Goal: Task Accomplishment & Management: Manage account settings

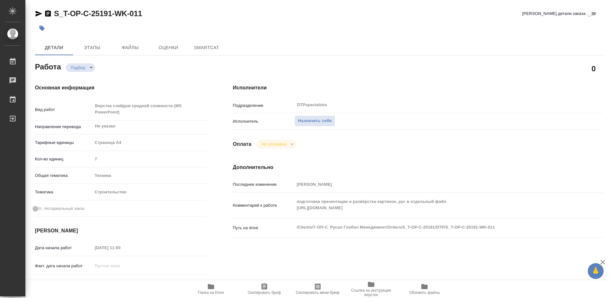
type textarea "x"
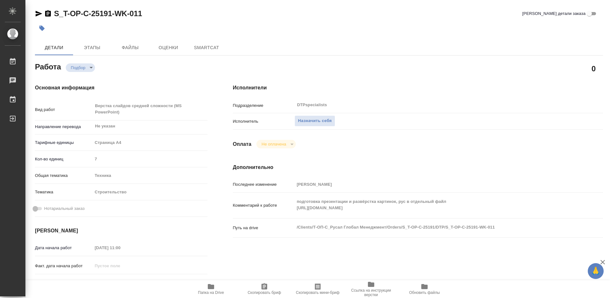
type textarea "x"
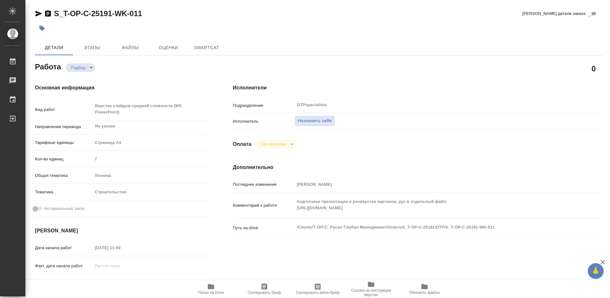
type textarea "x"
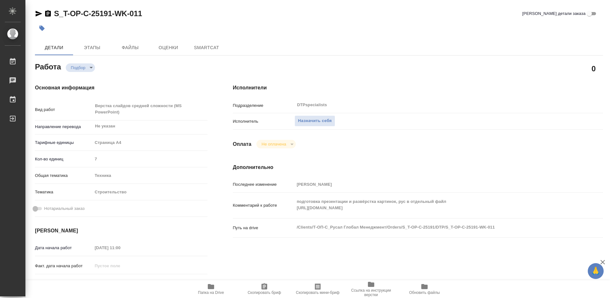
type textarea "x"
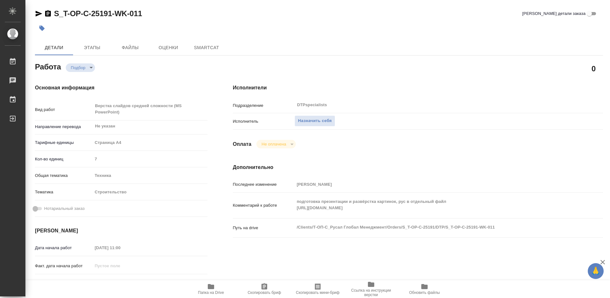
type textarea "x"
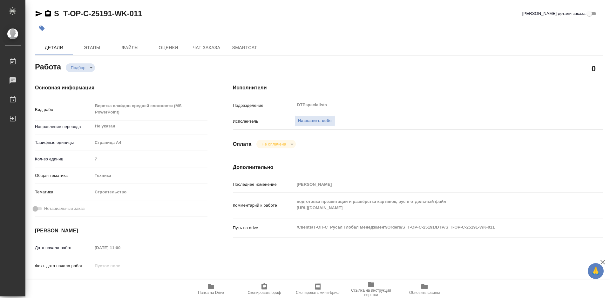
type textarea "x"
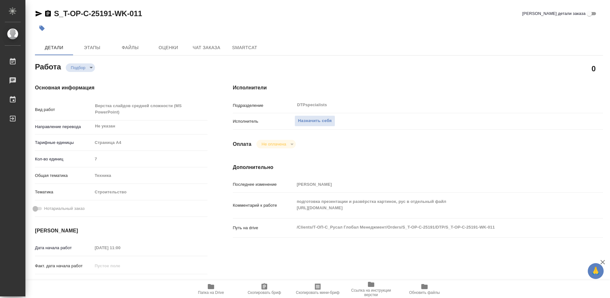
type textarea "x"
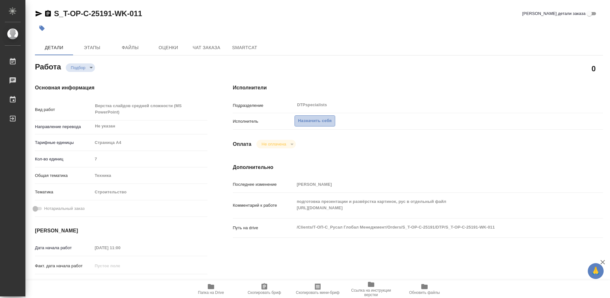
click at [319, 121] on span "Назначить себя" at bounding box center [315, 120] width 34 height 7
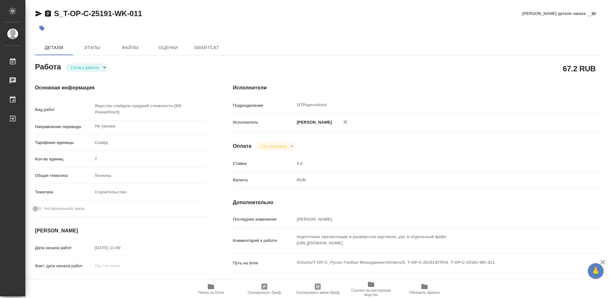
type textarea "x"
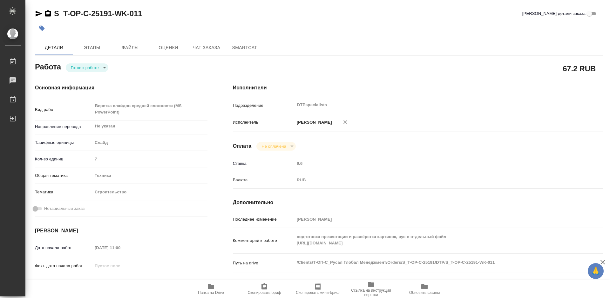
type textarea "x"
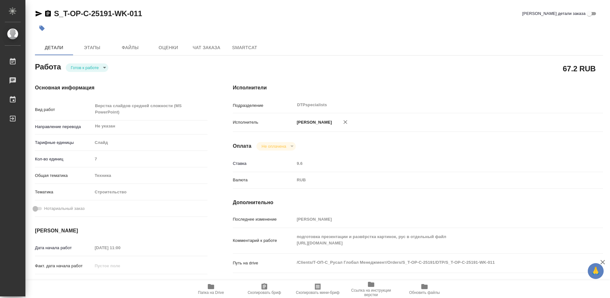
type textarea "x"
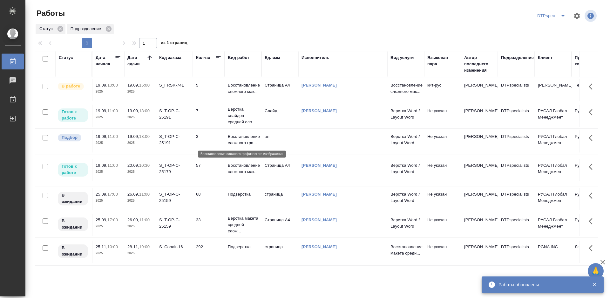
click at [238, 141] on p "Восстановление сложного гра..." at bounding box center [243, 140] width 30 height 13
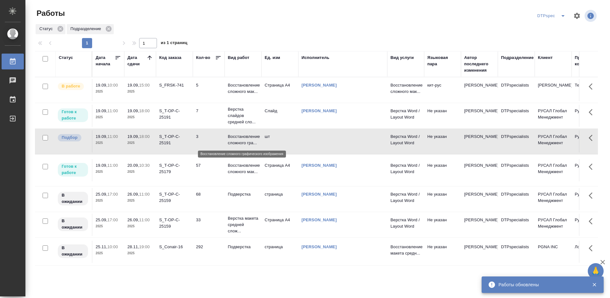
click at [238, 141] on p "Восстановление сложного гра..." at bounding box center [243, 140] width 30 height 13
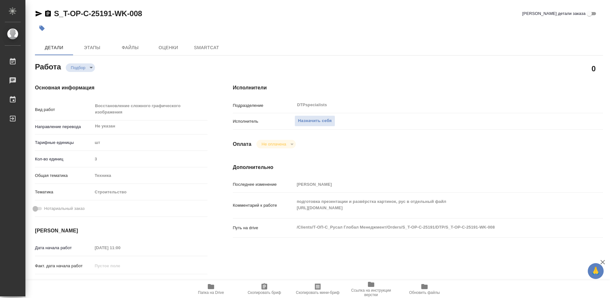
type textarea "x"
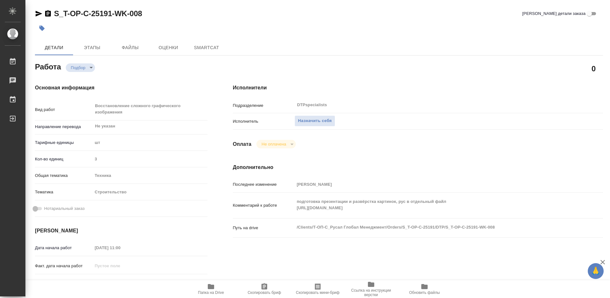
type textarea "x"
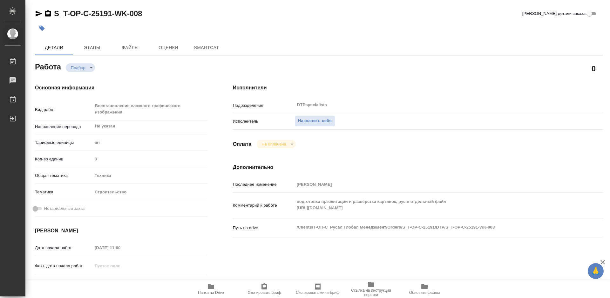
type textarea "x"
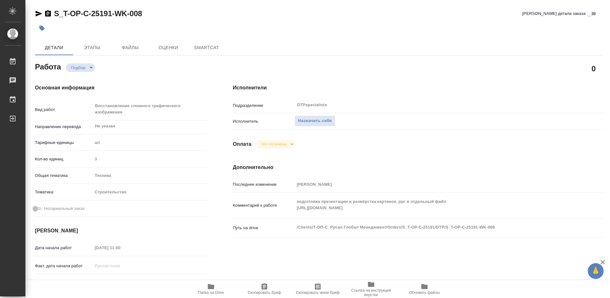
type textarea "x"
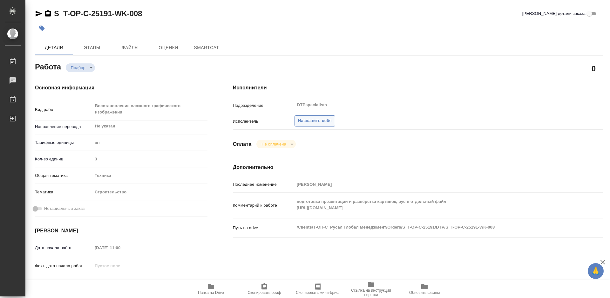
type textarea "x"
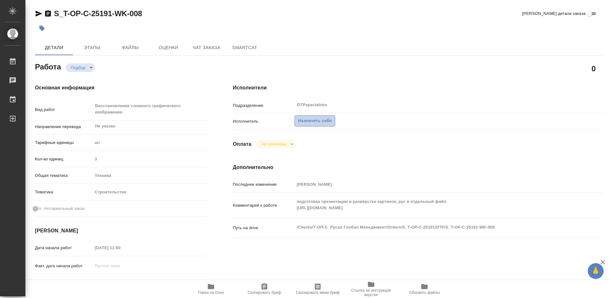
click at [309, 117] on span "Назначить себя" at bounding box center [315, 120] width 34 height 7
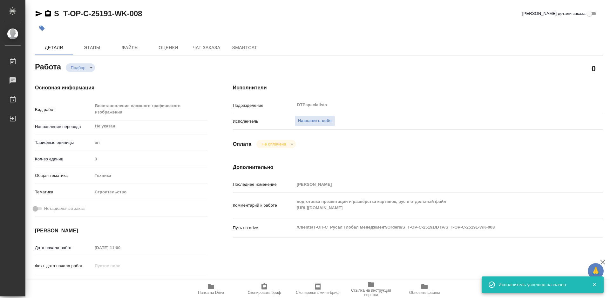
type textarea "x"
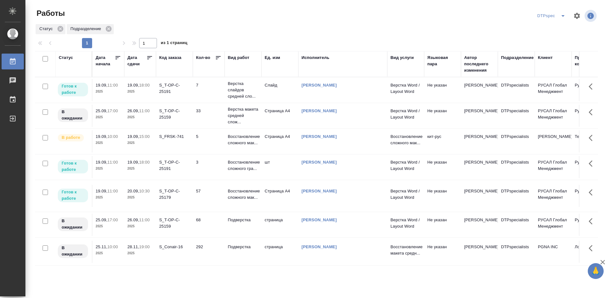
click at [147, 57] on icon at bounding box center [149, 58] width 6 height 6
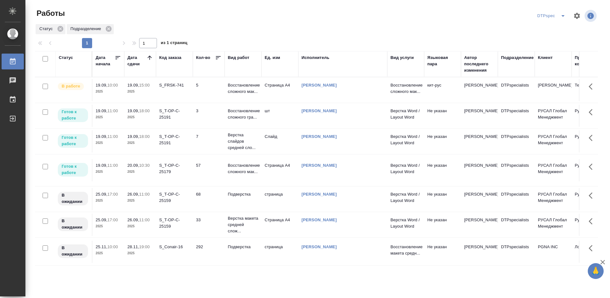
click at [243, 88] on p "Восстановление сложного мак..." at bounding box center [243, 88] width 30 height 13
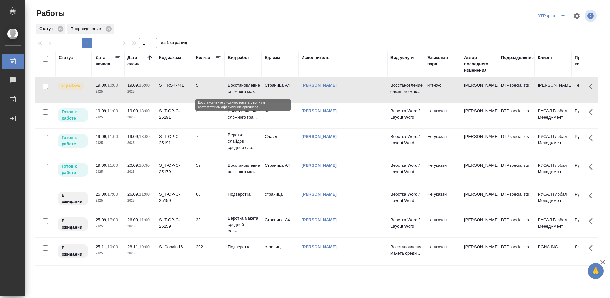
click at [243, 88] on p "Восстановление сложного мак..." at bounding box center [243, 88] width 30 height 13
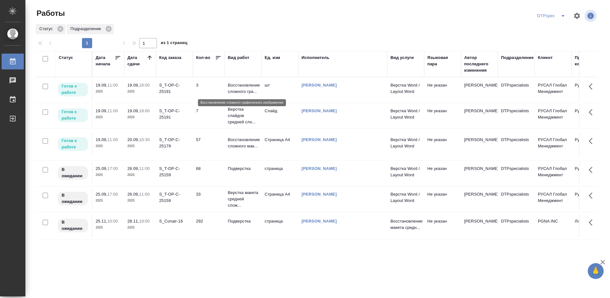
click at [243, 86] on p "Восстановление сложного гра..." at bounding box center [243, 88] width 30 height 13
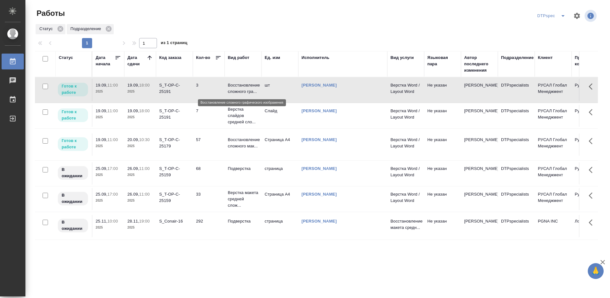
click at [243, 86] on p "Восстановление сложного гра..." at bounding box center [243, 88] width 30 height 13
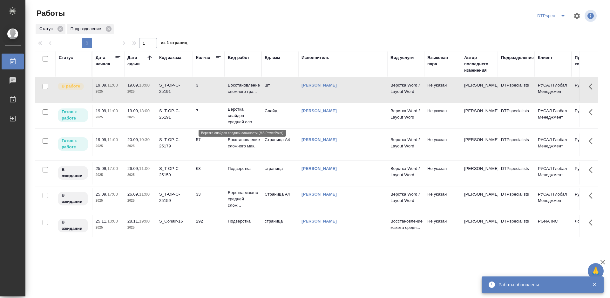
click at [237, 114] on p "Верстка слайдов средней сло..." at bounding box center [243, 115] width 30 height 19
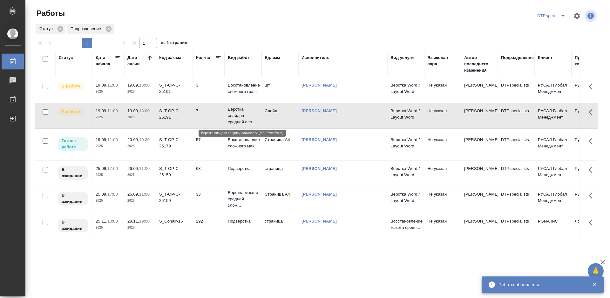
click at [236, 118] on p "Верстка слайдов средней сло..." at bounding box center [243, 115] width 30 height 19
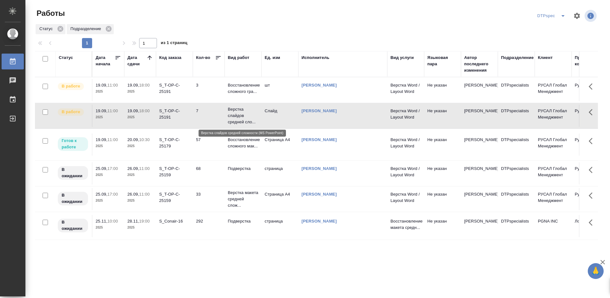
click at [236, 118] on p "Верстка слайдов средней сло..." at bounding box center [243, 115] width 30 height 19
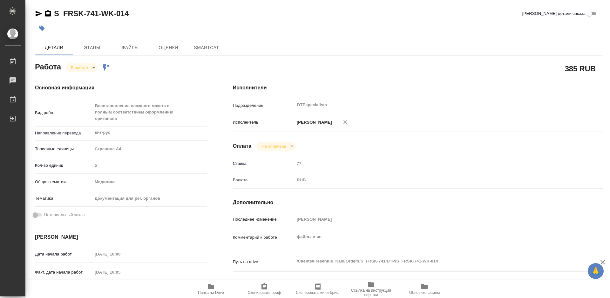
type textarea "x"
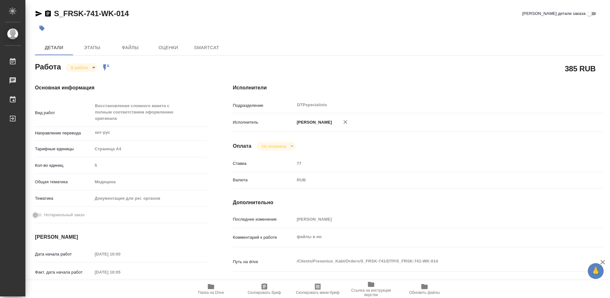
type textarea "x"
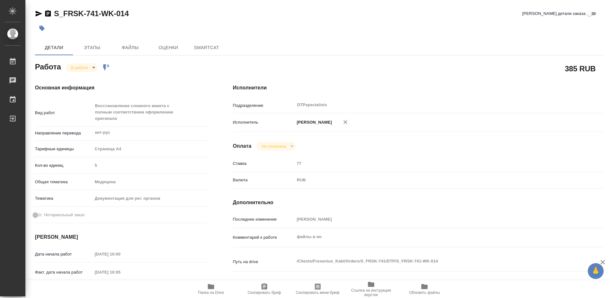
type textarea "x"
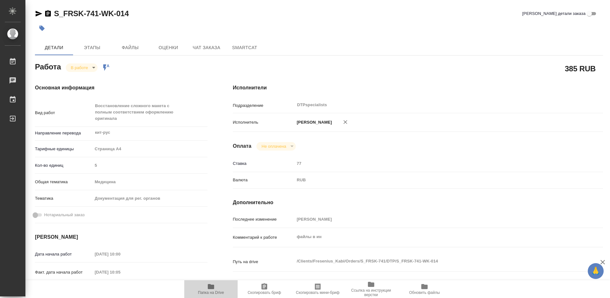
click at [213, 288] on icon "button" at bounding box center [211, 286] width 6 height 5
type textarea "x"
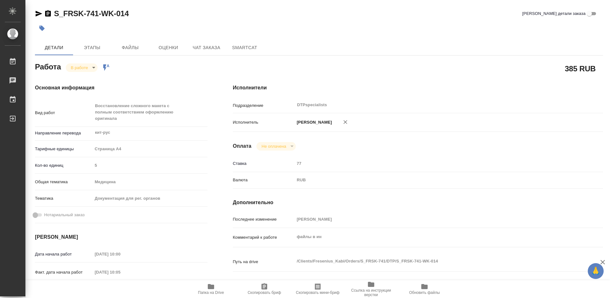
type textarea "x"
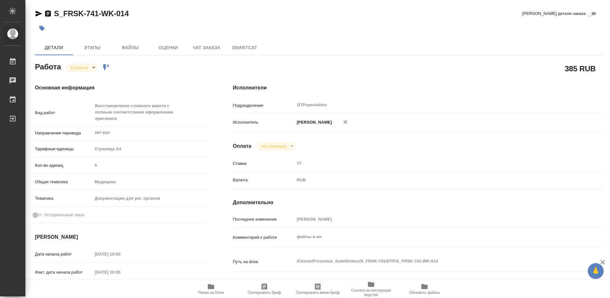
type textarea "x"
click at [36, 13] on icon "button" at bounding box center [39, 14] width 7 height 6
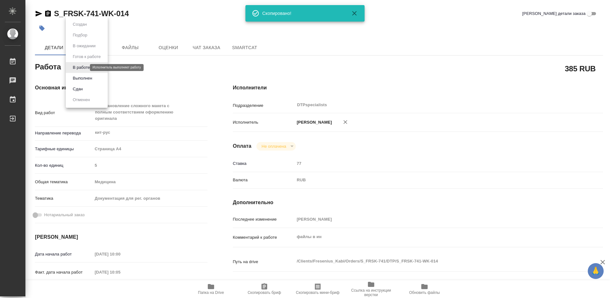
click at [76, 66] on body "🙏 .cls-1 fill:#fff; AWATERA Работы 0 Чаты График Выйти S_FRSK-741-WK-014 Кратко…" at bounding box center [305, 149] width 610 height 298
click at [77, 81] on button "Выполнен" at bounding box center [82, 78] width 23 height 7
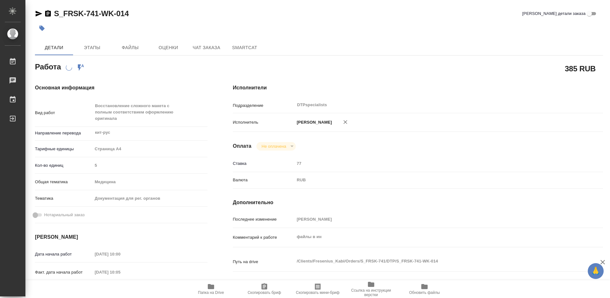
scroll to position [159, 0]
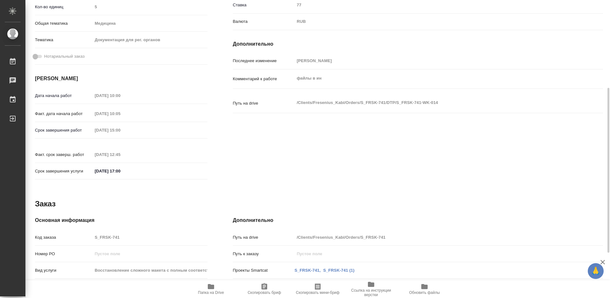
type textarea "x"
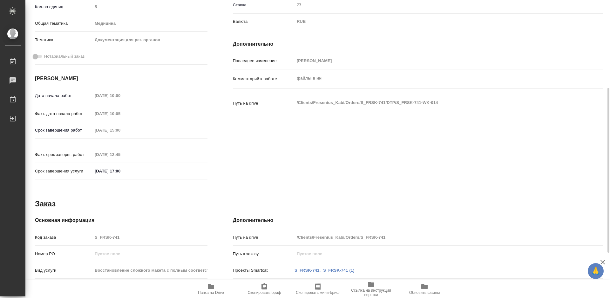
type textarea "x"
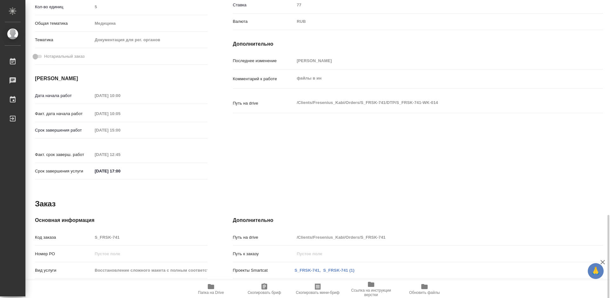
scroll to position [241, 0]
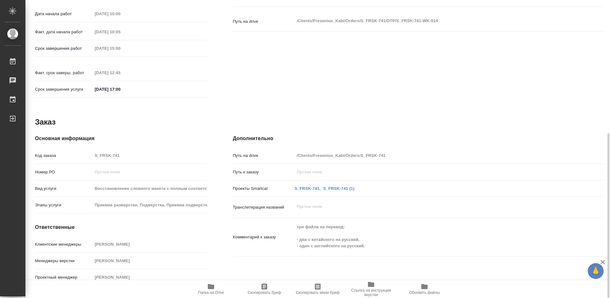
type textarea "x"
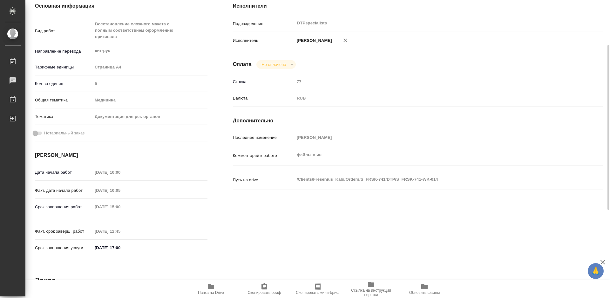
scroll to position [18, 0]
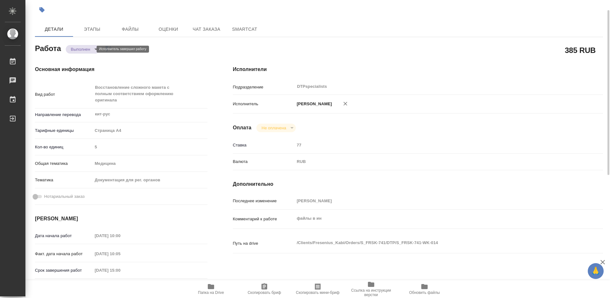
click at [92, 50] on body "🙏 .cls-1 fill:#fff; AWATERA Работы 0 Чаты График Выйти S_FRSK-741-WK-014 Кратко…" at bounding box center [305, 149] width 610 height 298
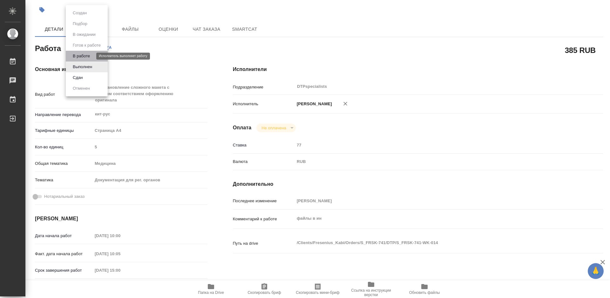
click at [87, 57] on button "В работе" at bounding box center [81, 56] width 21 height 7
type textarea "x"
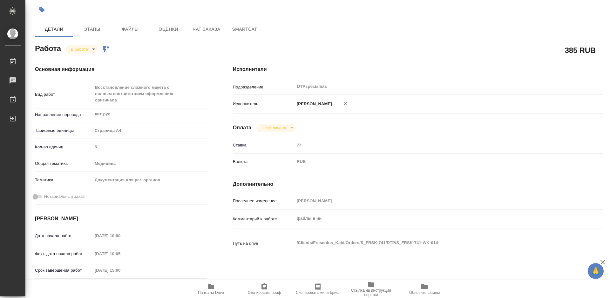
type textarea "x"
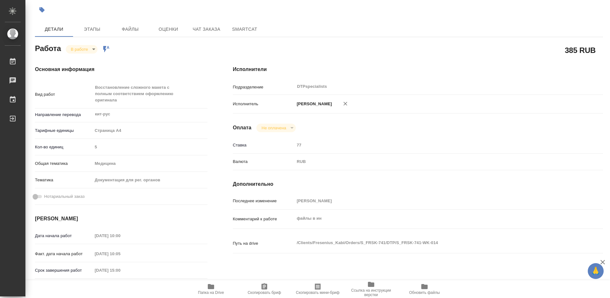
type textarea "x"
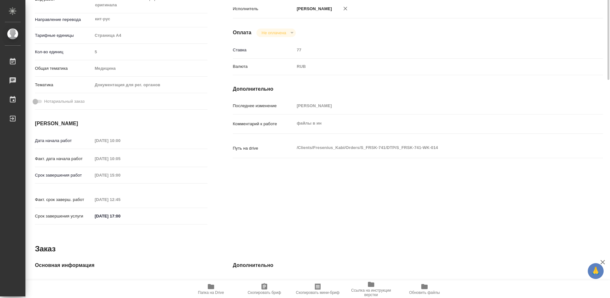
type textarea "x"
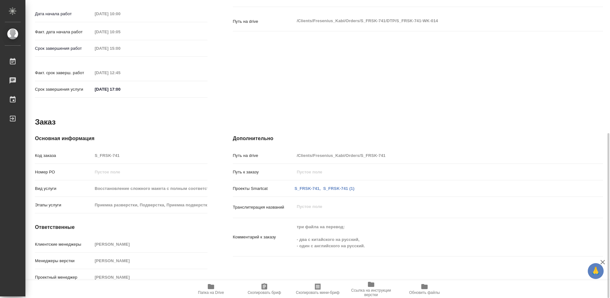
scroll to position [209, 0]
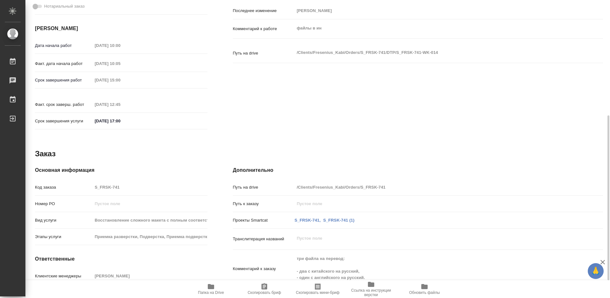
click at [262, 266] on p "Комментарий к заказу" at bounding box center [264, 269] width 62 height 6
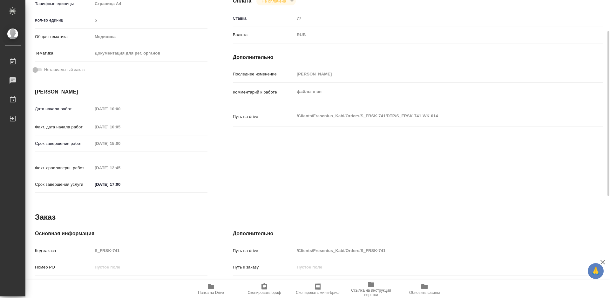
scroll to position [82, 0]
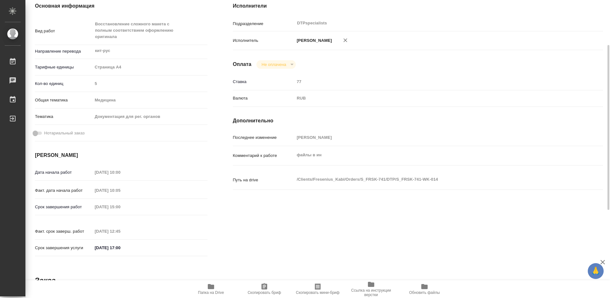
click at [283, 67] on button "Не оплачена" at bounding box center [273, 64] width 28 height 5
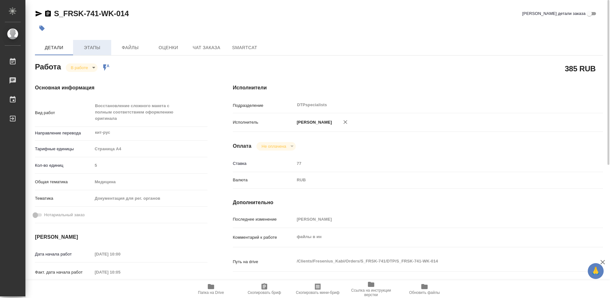
click at [97, 50] on span "Этапы" at bounding box center [92, 48] width 30 height 8
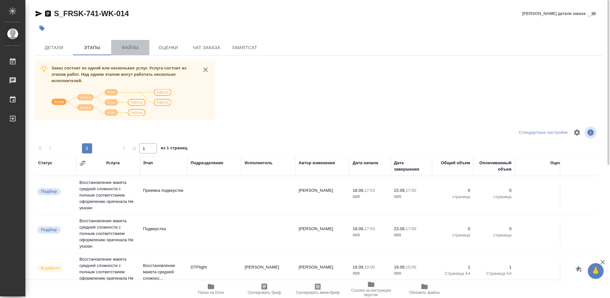
click at [133, 51] on span "Файлы" at bounding box center [130, 48] width 30 height 8
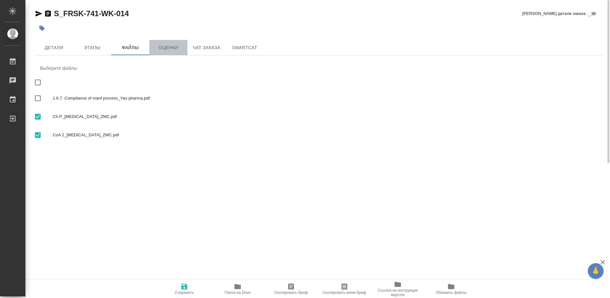
click at [168, 50] on span "Оценки" at bounding box center [168, 48] width 30 height 8
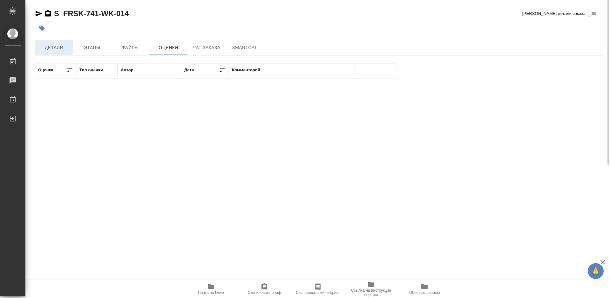
click at [64, 49] on span "Детали" at bounding box center [54, 48] width 30 height 8
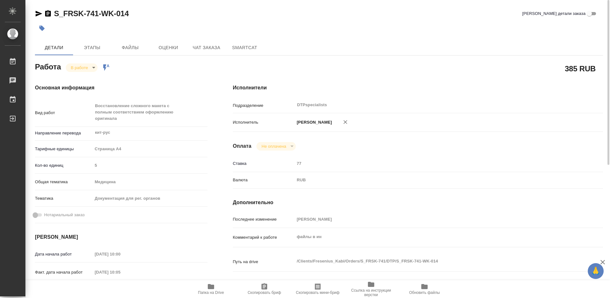
type textarea "x"
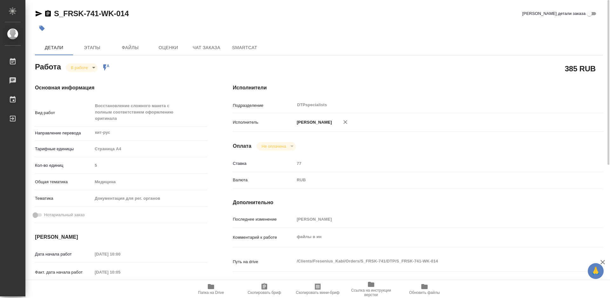
type textarea "x"
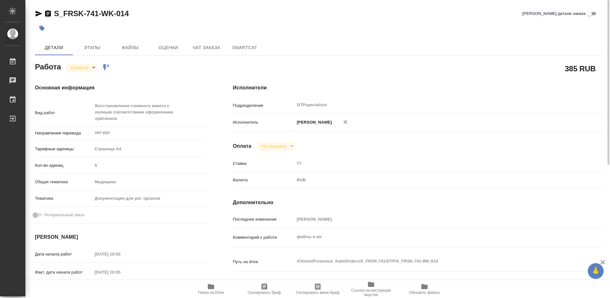
type textarea "x"
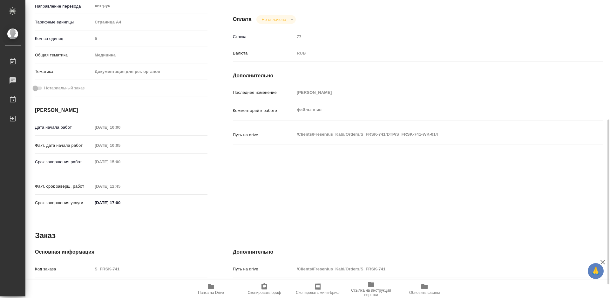
type textarea "x"
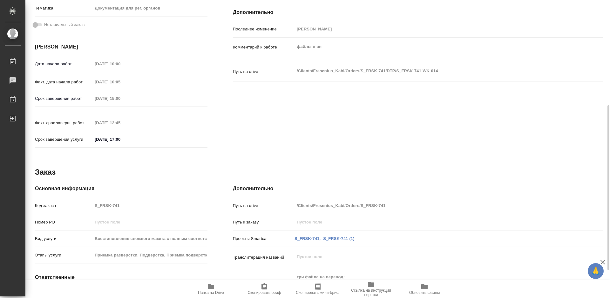
scroll to position [241, 0]
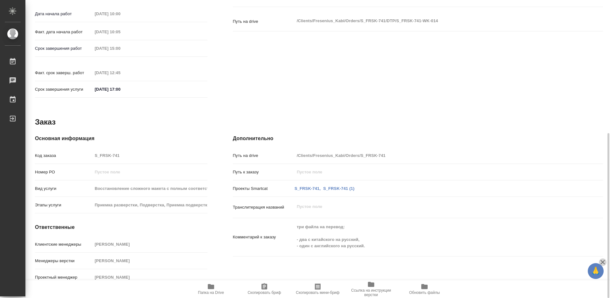
click at [602, 263] on icon "button" at bounding box center [602, 262] width 4 height 4
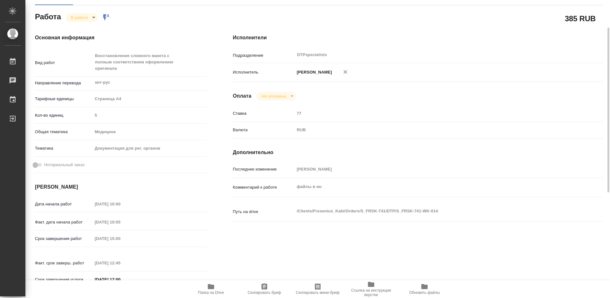
scroll to position [0, 0]
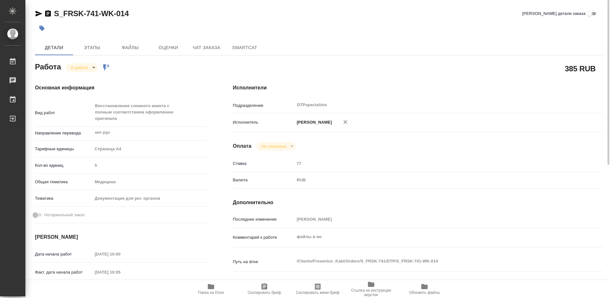
click at [589, 15] on input "[PERSON_NAME] детали заказа" at bounding box center [589, 14] width 23 height 8
checkbox input "true"
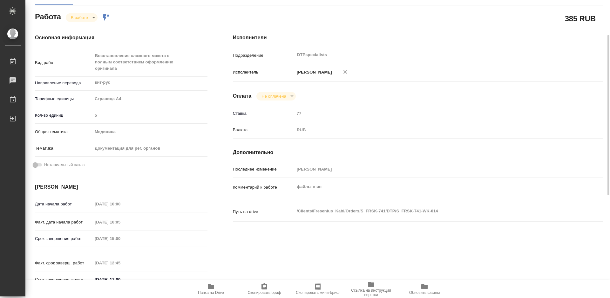
scroll to position [2, 0]
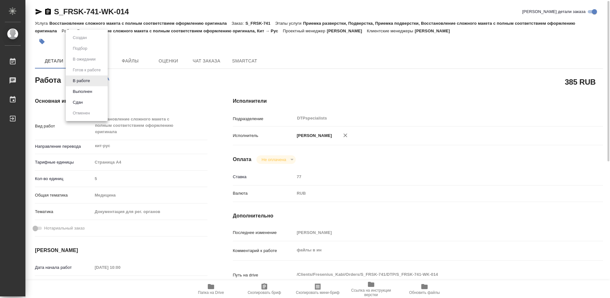
click at [94, 83] on body ".cls-1 fill:#fff; AWATERA Работы 0 Чаты График Выйти S_FRSK-741-WK-014 Кратко д…" at bounding box center [305, 149] width 610 height 298
click at [361, 122] on div at bounding box center [305, 149] width 610 height 298
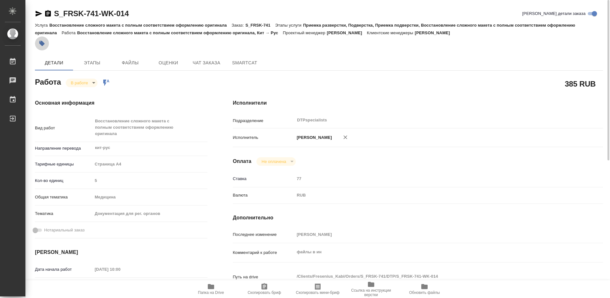
click at [44, 44] on icon "button" at bounding box center [42, 43] width 6 height 6
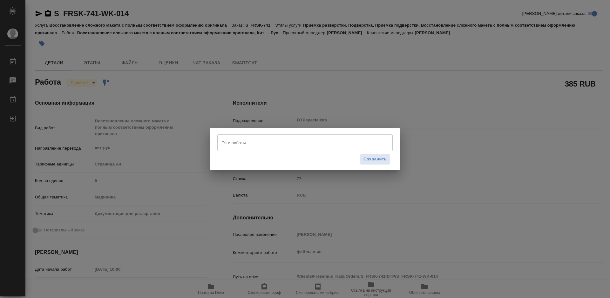
click at [319, 144] on input "Тэги работы" at bounding box center [298, 142] width 157 height 11
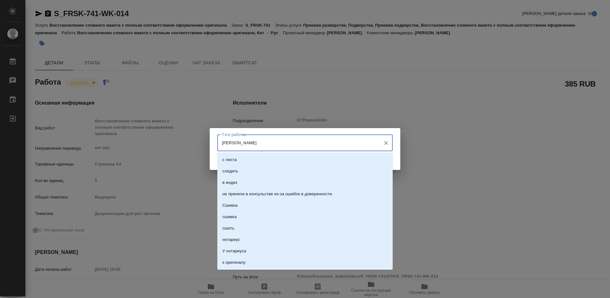
type input "ИИ"
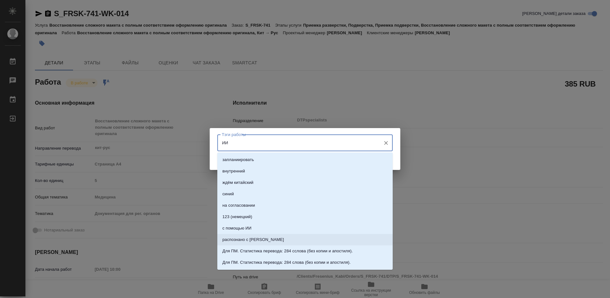
click at [252, 240] on p "распознано с ИИ" at bounding box center [253, 240] width 62 height 6
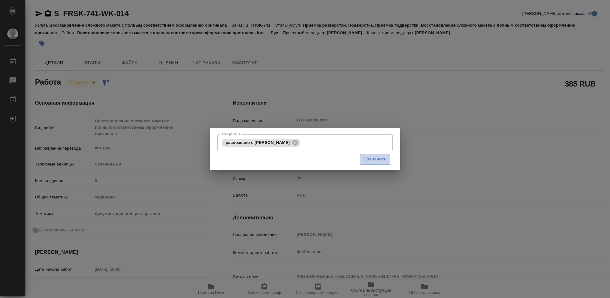
click at [377, 164] on button "Сохранить" at bounding box center [375, 159] width 30 height 11
type input "inProgress"
type textarea "Восстановление сложного макета с полным соответствием оформлению оригинала"
type textarea "x"
type input "кит-рус"
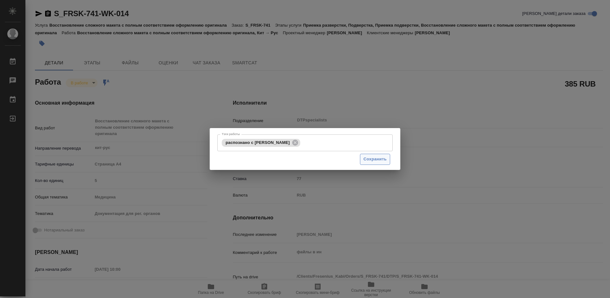
type input "5f036ec4e16dec2d6b59c8ff"
type input "5"
type input "med"
type input "5f647205b73bc97568ca66c6"
type input "19.09.2025 10:00"
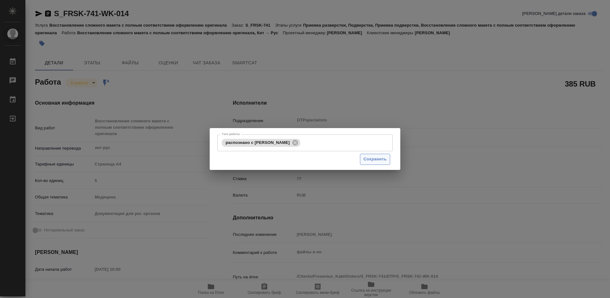
type input "19.09.2025 10:05"
type input "19.09.2025 15:00"
type input "19.09.2025 12:45"
type input "23.09.2025 17:00"
type input "DTPspecialists"
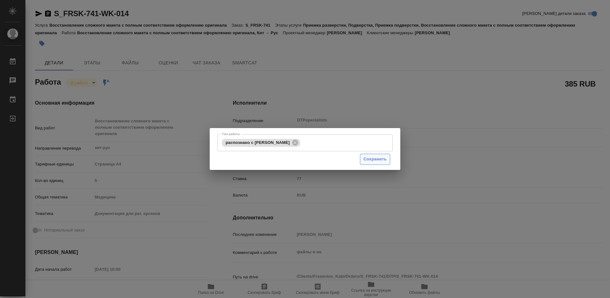
type input "notPayed"
type input "77"
type input "RUB"
type input "[PERSON_NAME]"
type textarea "файлы в ин"
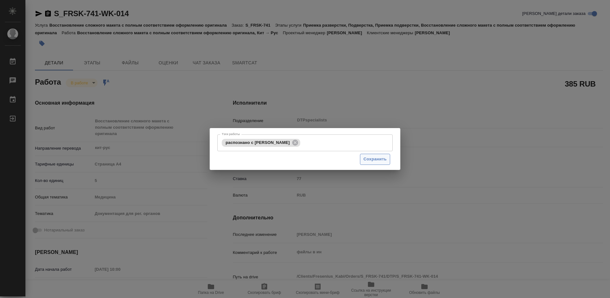
type textarea "x"
type textarea "/Clients/Fresenius_Kabi/Orders/S_FRSK-741/DTP/S_FRSK-741-WK-014"
type textarea "x"
type input "S_FRSK-741"
type input "Восстановление сложного макета с полным соответствием оформлению оригинала"
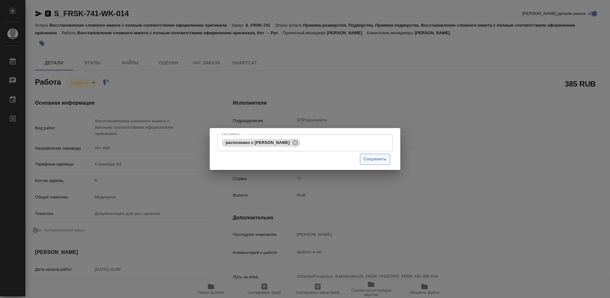
type input "Приемка разверстки, Подверстка, Приемка подверстки, Восстановление сложного мак…"
type input "Никифорова Валерия"
type input "Заборова Александра"
type input "/Clients/Fresenius_Kabi/Orders/S_FRSK-741"
type textarea "x"
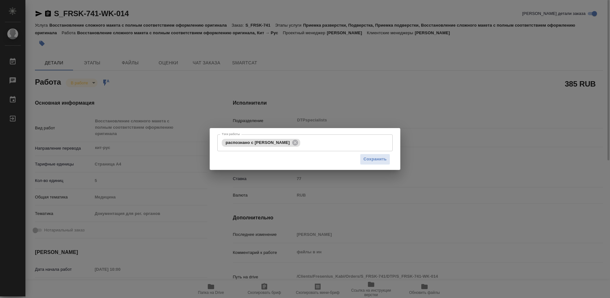
type textarea "три файла на перевод: - два с китайского на русский, - один с английского на ру…"
type textarea "x"
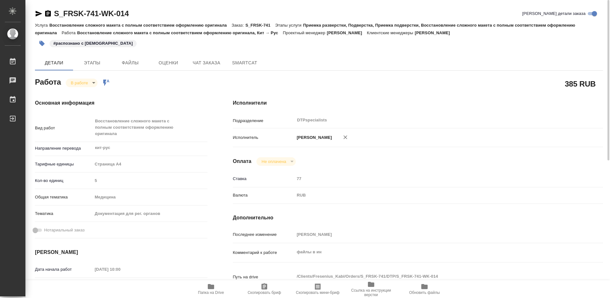
type textarea "x"
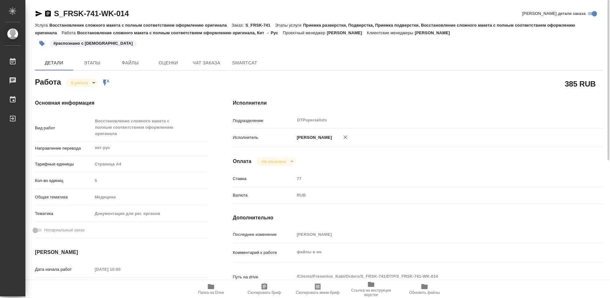
type textarea "x"
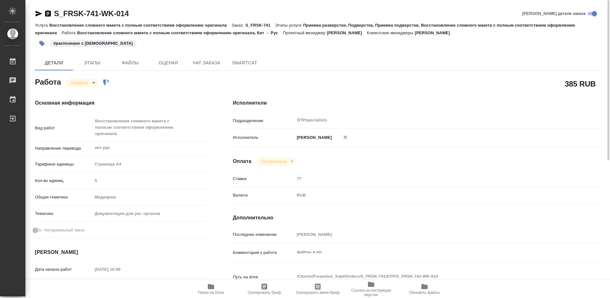
type textarea "x"
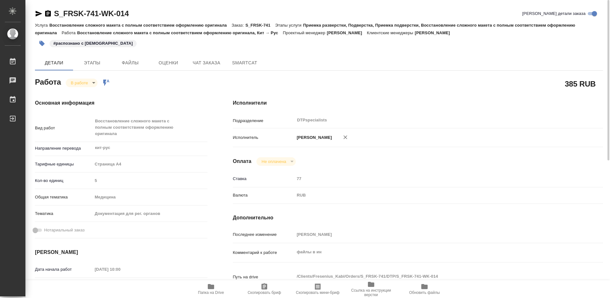
click at [82, 84] on body ".cls-1 fill:#fff; AWATERA Работы 0 Чаты График Выйти S_FRSK-741-WK-014 Кратко д…" at bounding box center [305, 149] width 610 height 298
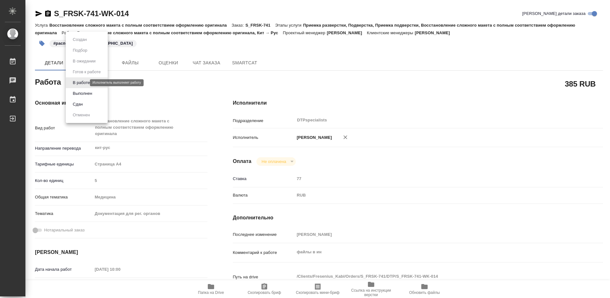
type textarea "x"
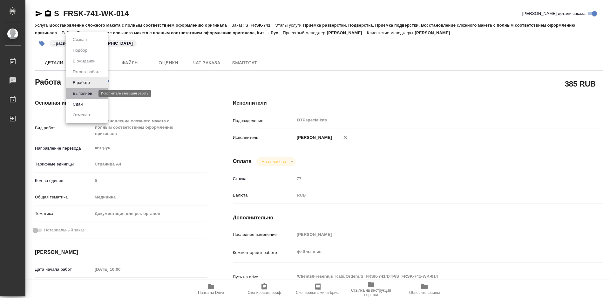
click at [83, 94] on button "Выполнен" at bounding box center [82, 93] width 23 height 7
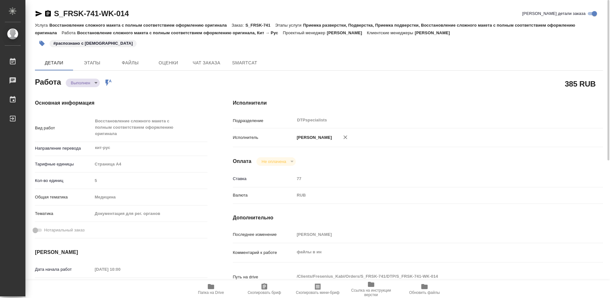
type textarea "x"
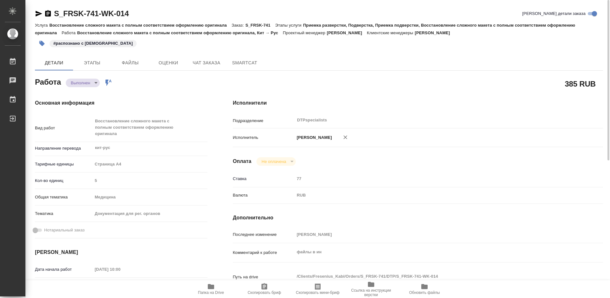
type textarea "x"
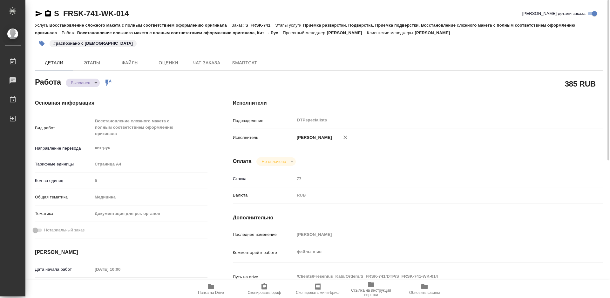
type textarea "x"
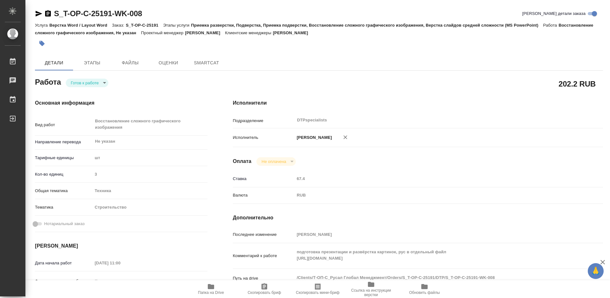
type textarea "x"
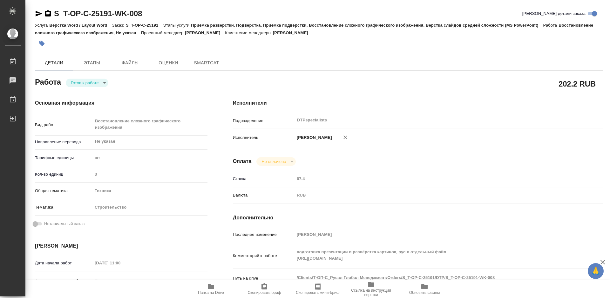
type textarea "x"
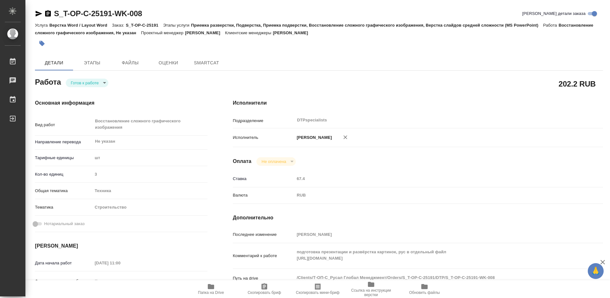
type textarea "x"
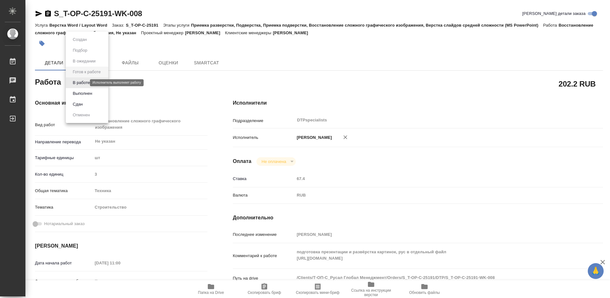
click at [74, 83] on body "🙏 .cls-1 fill:#fff; AWATERA Работы Чаты График Выйти S_T-OP-C-25191-WK-008 Крат…" at bounding box center [305, 149] width 610 height 298
type textarea "x"
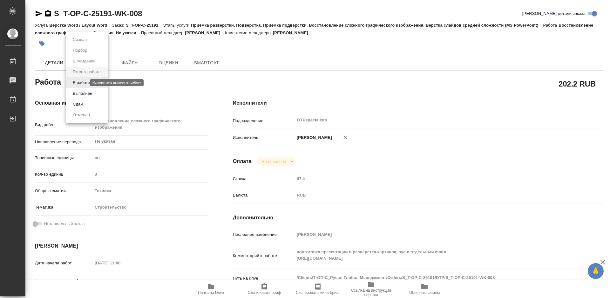
type textarea "x"
click at [79, 81] on button "В работе" at bounding box center [81, 82] width 21 height 7
type textarea "x"
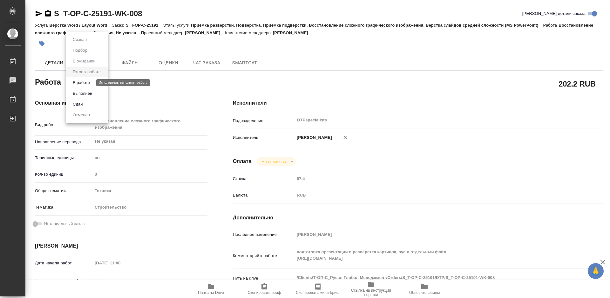
type textarea "x"
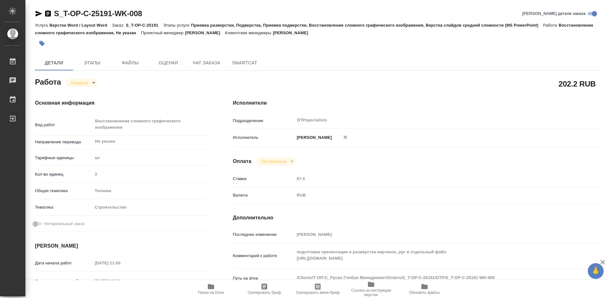
type textarea "x"
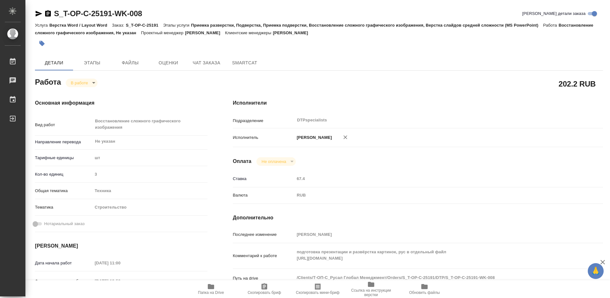
type textarea "x"
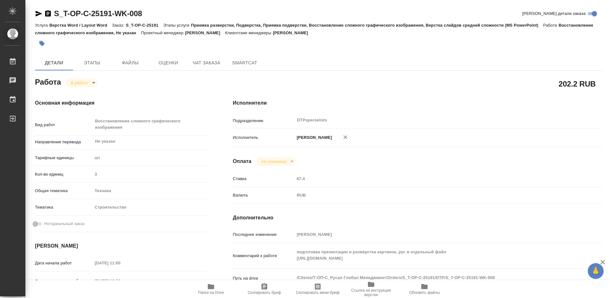
type textarea "x"
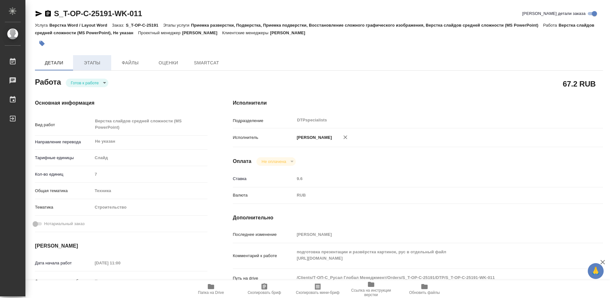
type textarea "x"
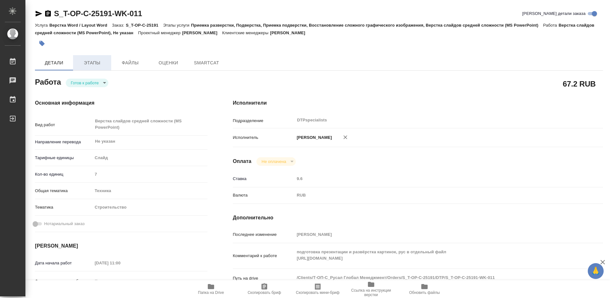
type textarea "x"
click at [90, 80] on body "🙏 .cls-1 fill:#fff; AWATERA Работы Чаты График Выйти S_T-OP-C-25191-WK-011 Крат…" at bounding box center [305, 149] width 610 height 298
type textarea "x"
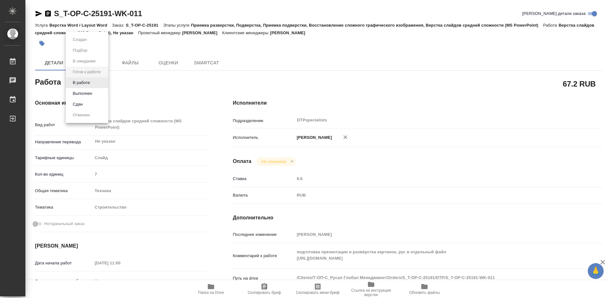
type textarea "x"
click at [83, 83] on button "В работе" at bounding box center [81, 82] width 21 height 7
type textarea "x"
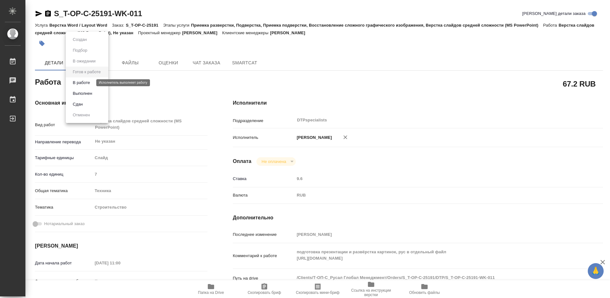
type textarea "x"
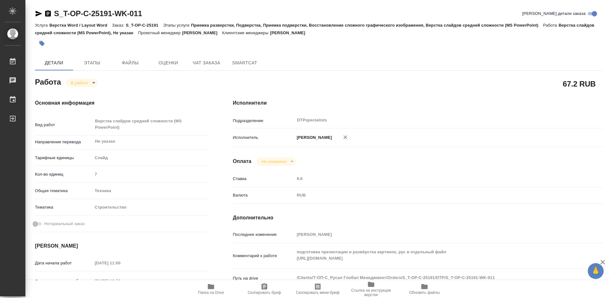
type textarea "x"
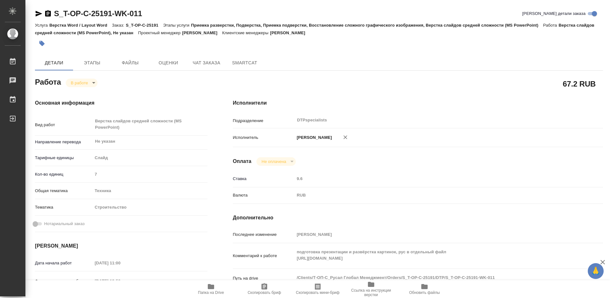
type textarea "x"
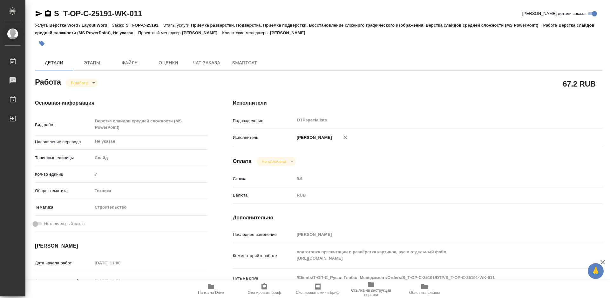
type textarea "x"
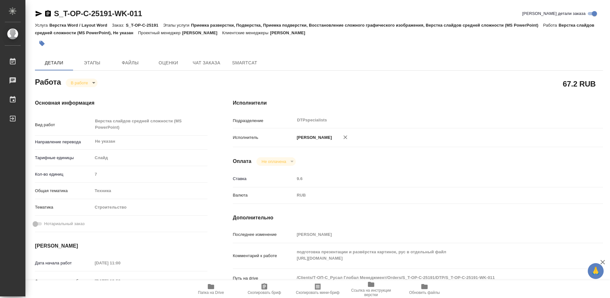
type textarea "x"
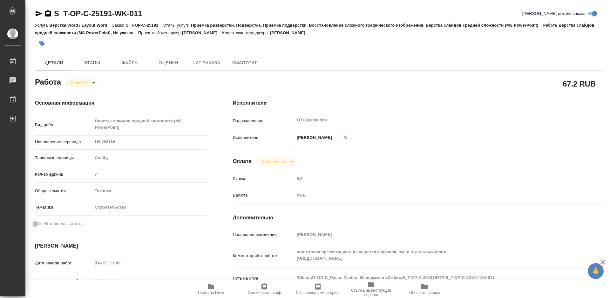
type textarea "x"
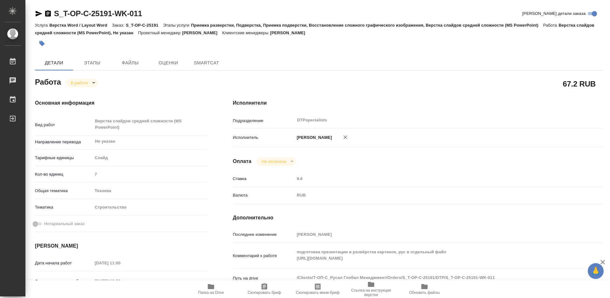
type textarea "x"
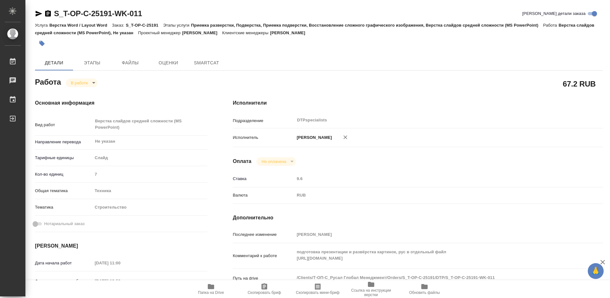
type textarea "x"
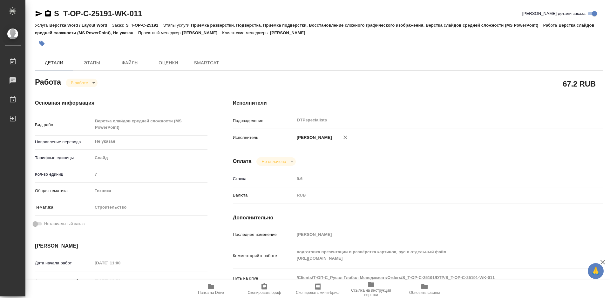
type textarea "x"
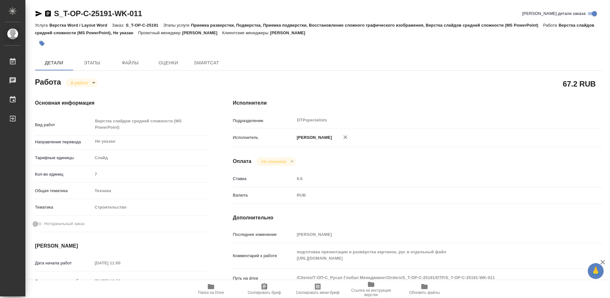
type textarea "x"
click at [47, 13] on icon "button" at bounding box center [48, 13] width 6 height 6
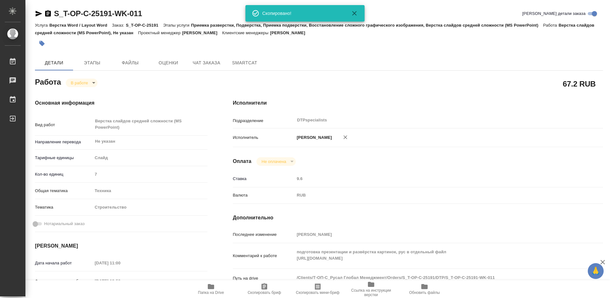
type textarea "x"
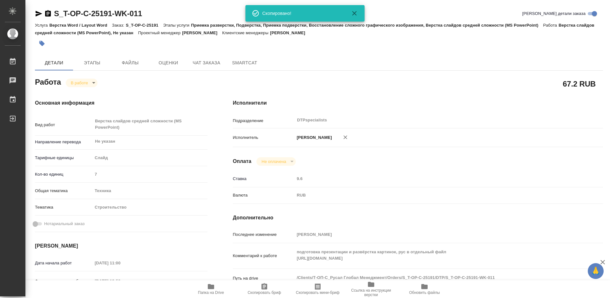
type textarea "x"
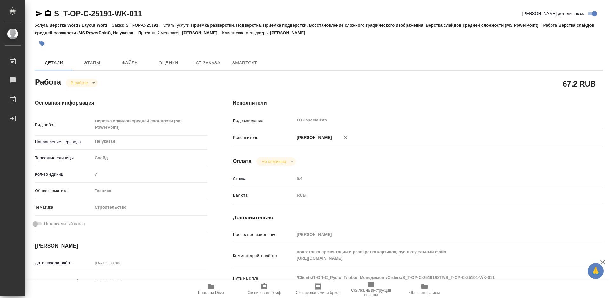
click at [369, 290] on span "Ссылка на инструкции верстки" at bounding box center [371, 293] width 46 height 9
